Goal: Check status: Check status

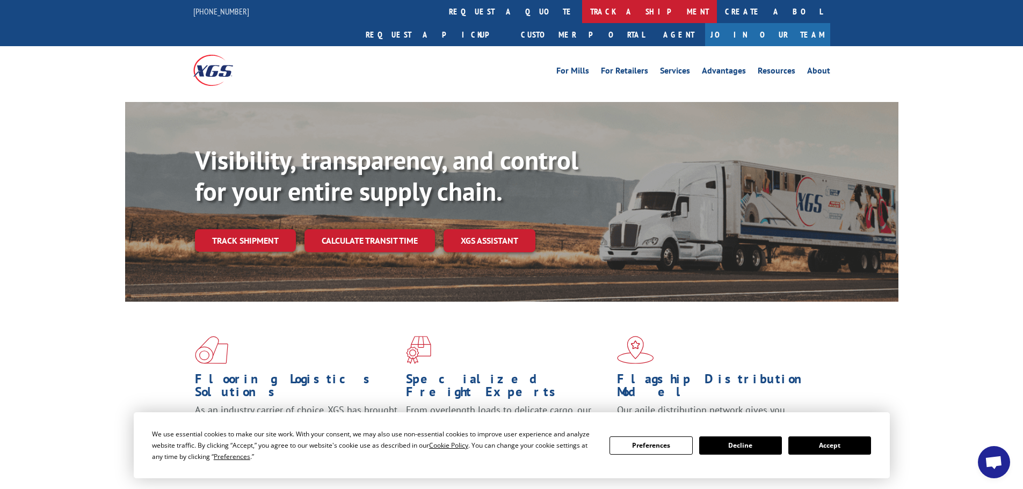
click at [582, 16] on link "track a shipment" at bounding box center [649, 11] width 135 height 23
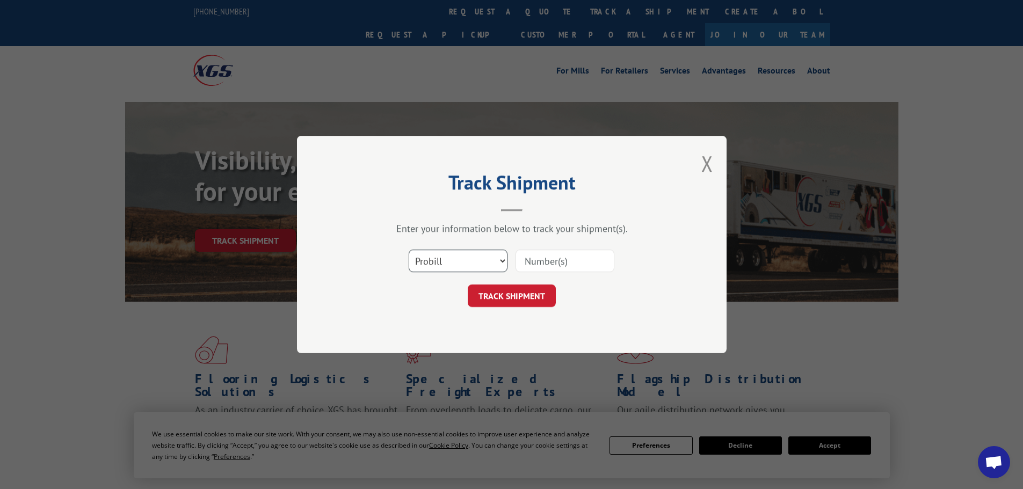
click at [429, 262] on select "Select category... Probill BOL PO" at bounding box center [458, 261] width 99 height 23
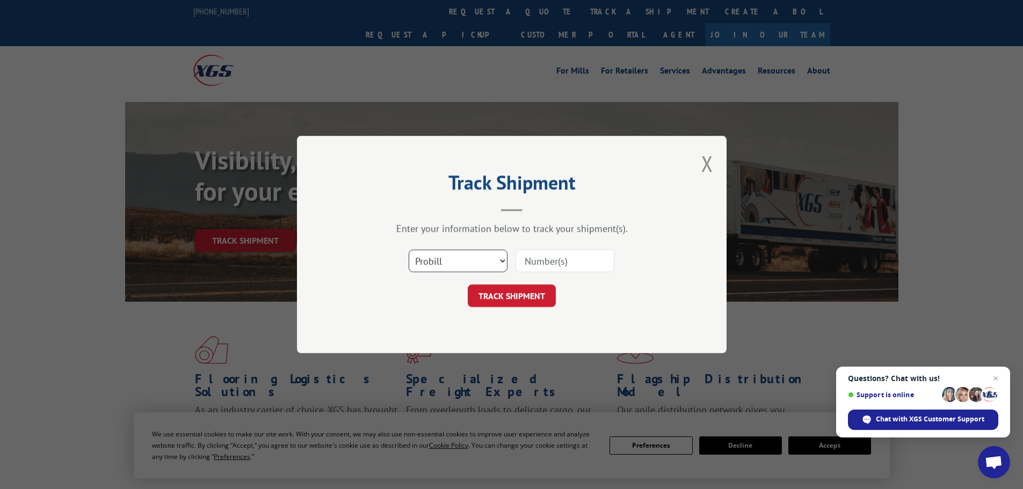
select select "bol"
click at [409, 250] on select "Select category... Probill BOL PO" at bounding box center [458, 261] width 99 height 23
click at [532, 256] on input at bounding box center [565, 261] width 99 height 23
paste input "5618778"
type input "5618778"
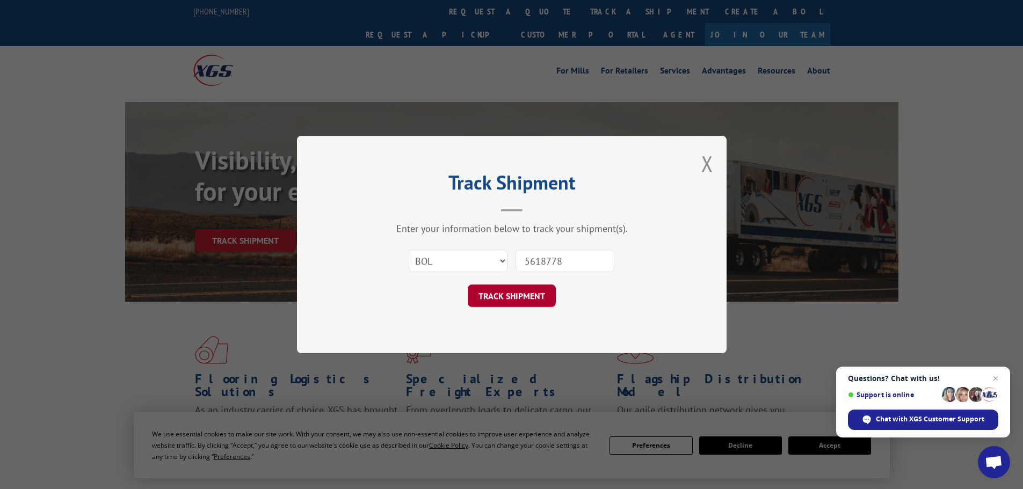
click at [506, 298] on button "TRACK SHIPMENT" at bounding box center [512, 296] width 88 height 23
